Goal: Task Accomplishment & Management: Use online tool/utility

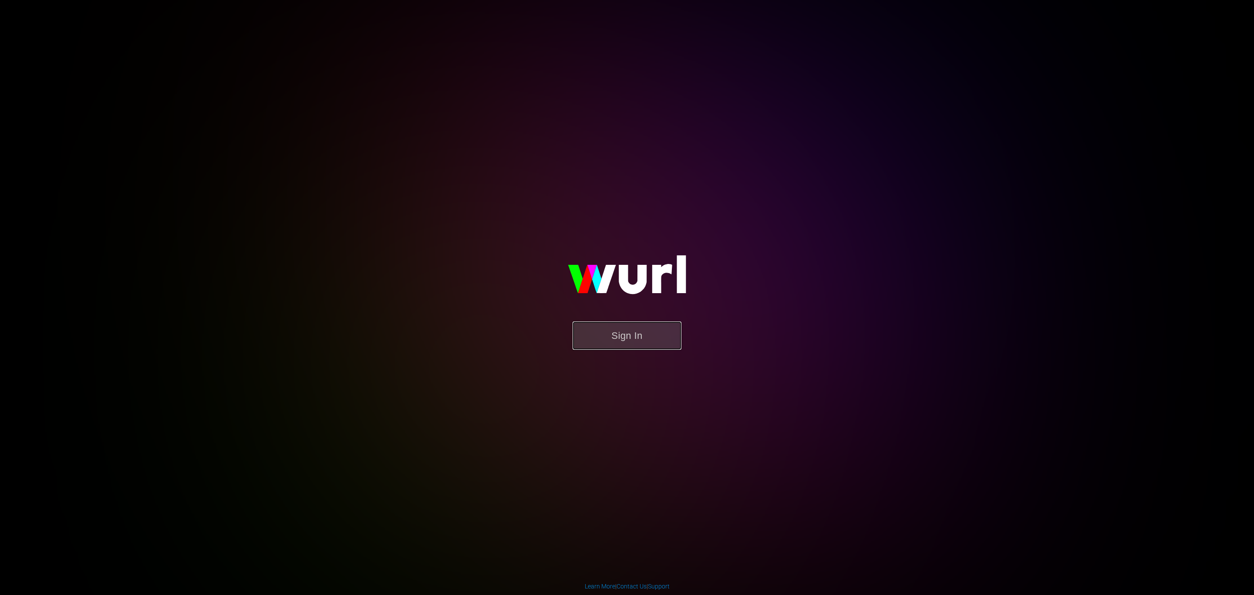
click at [642, 328] on button "Sign In" at bounding box center [627, 335] width 109 height 28
click at [573, 321] on button "Sign In" at bounding box center [627, 335] width 109 height 28
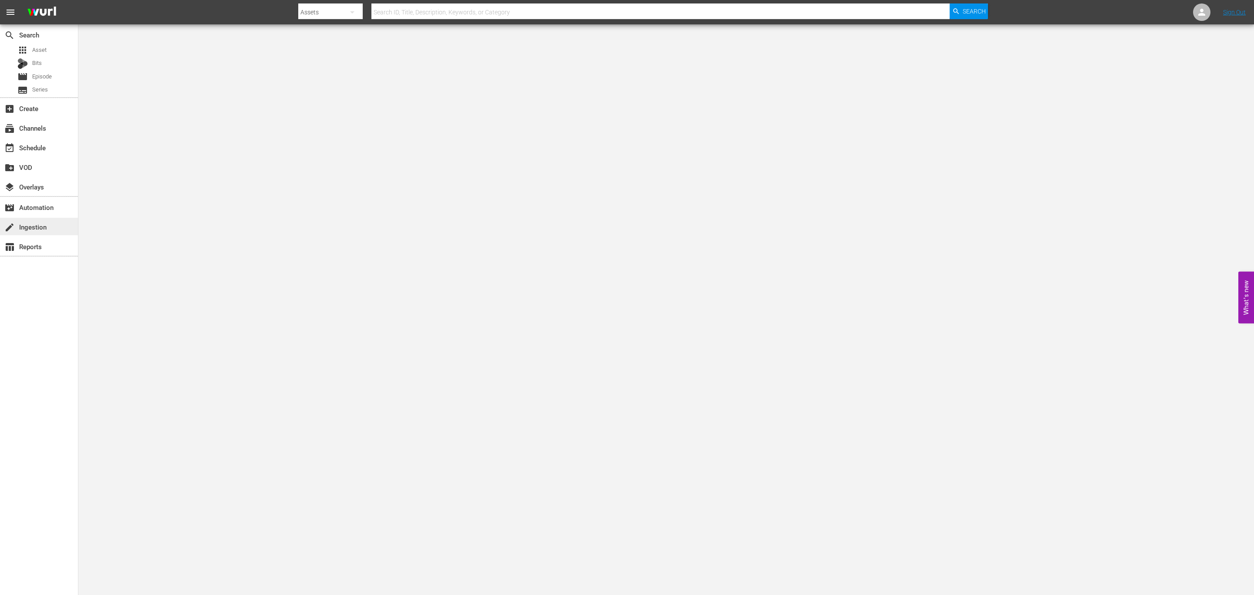
click at [49, 225] on div "create Ingestion" at bounding box center [39, 226] width 78 height 17
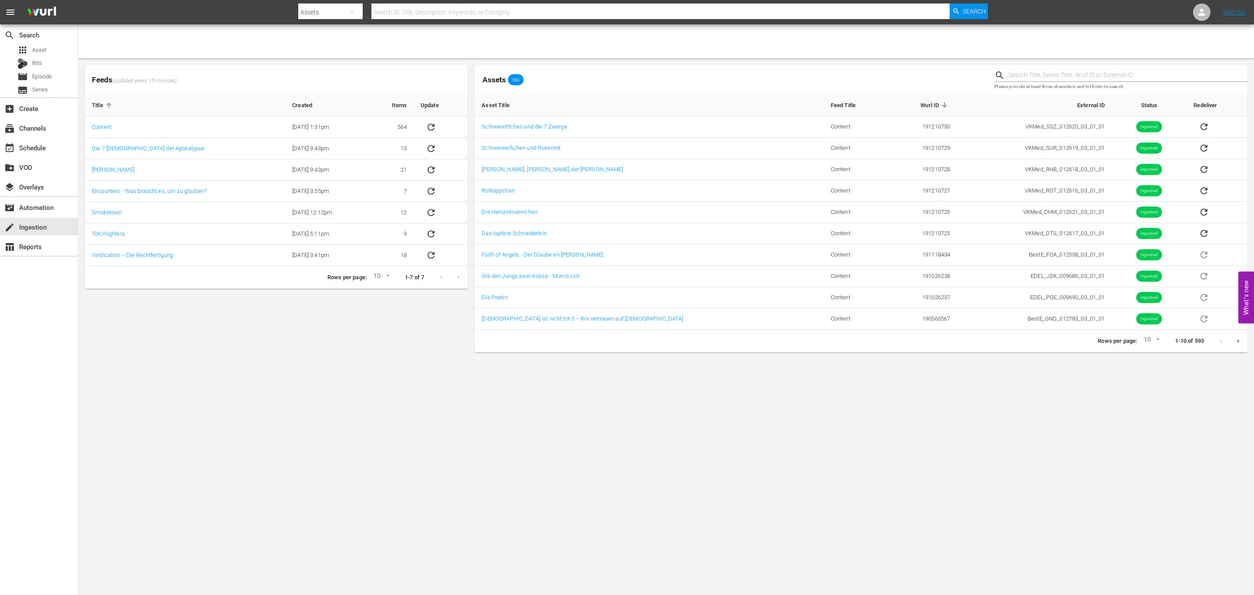
click at [1161, 387] on body "menu Search By Assets Search ID, Title, Description, Keywords, or Category Sear…" at bounding box center [627, 297] width 1254 height 595
